Goal: Information Seeking & Learning: Learn about a topic

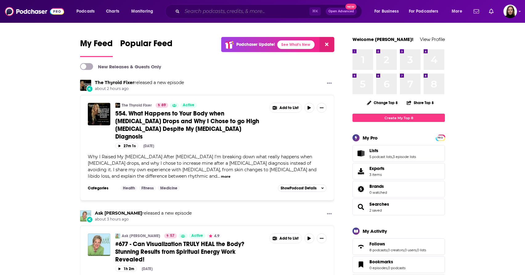
click at [187, 12] on input "Search podcasts, credits, & more..." at bounding box center [245, 11] width 127 height 10
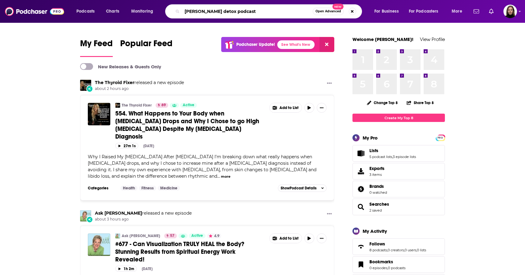
type input "myers detox podcast"
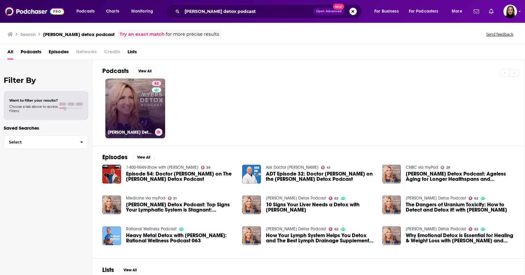
click at [144, 115] on link "62 Myers Detox Podcast" at bounding box center [135, 109] width 60 height 60
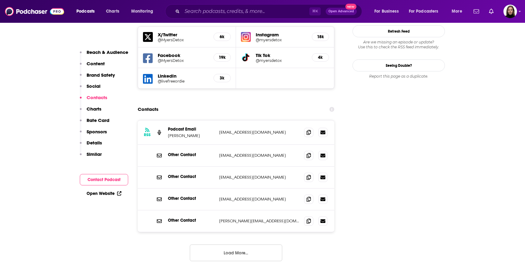
scroll to position [731, 0]
click at [239, 244] on button "Load More..." at bounding box center [236, 252] width 92 height 17
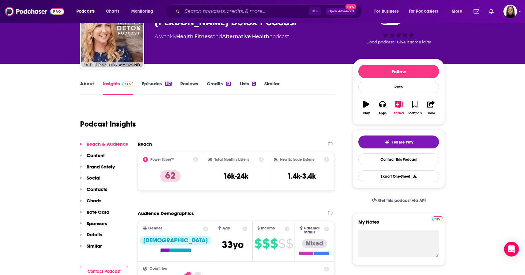
scroll to position [41, 0]
